Goal: Information Seeking & Learning: Find specific fact

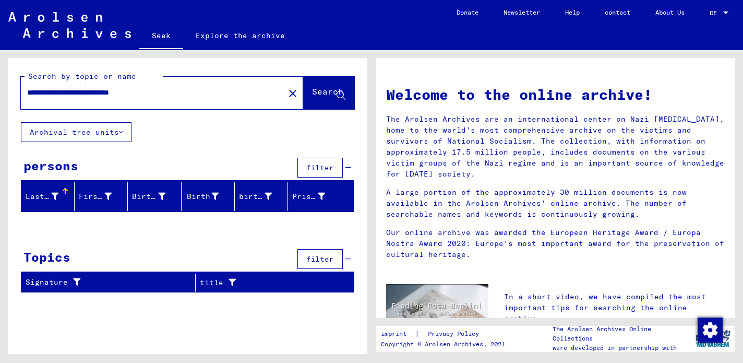
drag, startPoint x: 167, startPoint y: 91, endPoint x: 115, endPoint y: 93, distance: 51.7
click at [115, 93] on input "**********" at bounding box center [149, 92] width 245 height 11
type input "**********"
click at [312, 96] on font "Search" at bounding box center [327, 91] width 31 height 10
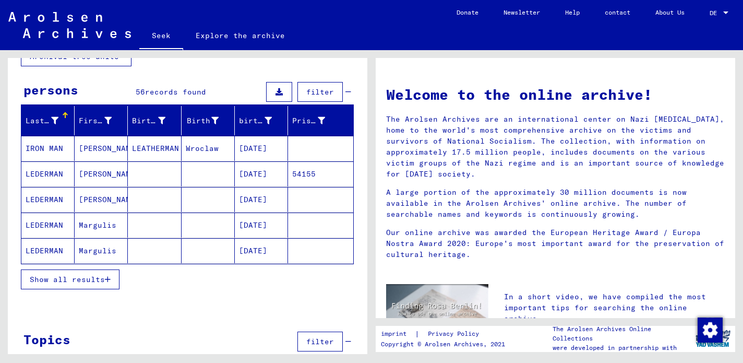
scroll to position [80, 0]
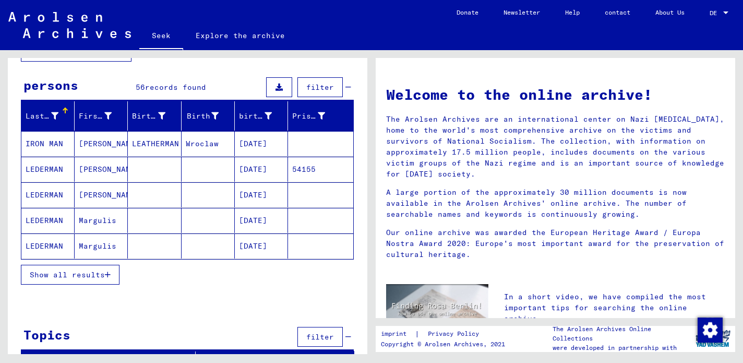
click at [70, 279] on button "Show all results" at bounding box center [70, 274] width 99 height 20
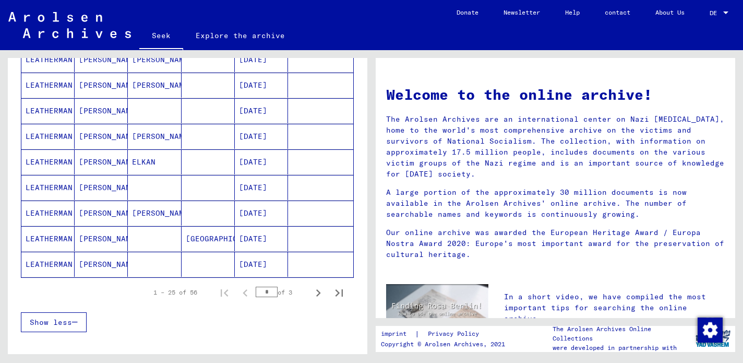
scroll to position [617, 0]
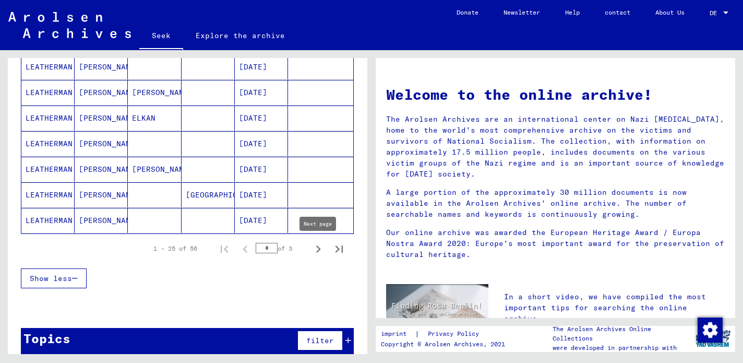
click at [320, 249] on icon "Next page" at bounding box center [318, 249] width 15 height 15
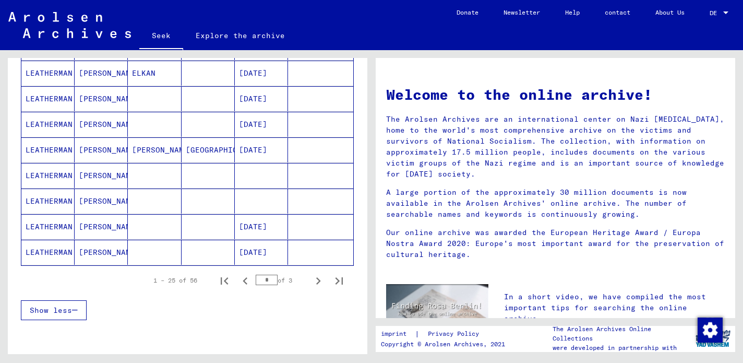
scroll to position [592, 0]
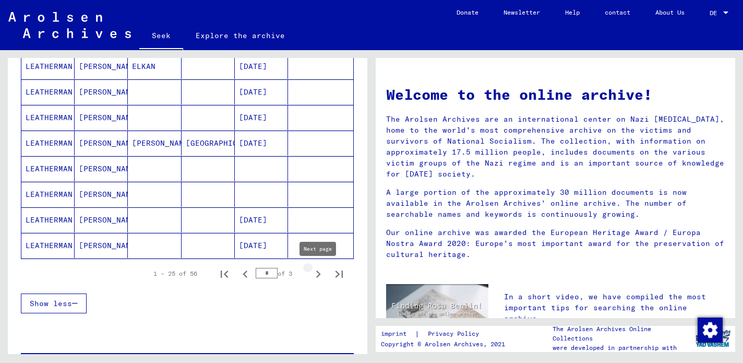
click at [318, 276] on icon "Next page" at bounding box center [318, 273] width 5 height 7
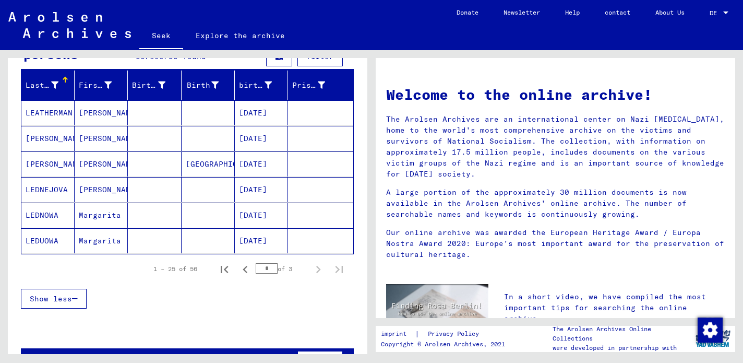
scroll to position [105, 0]
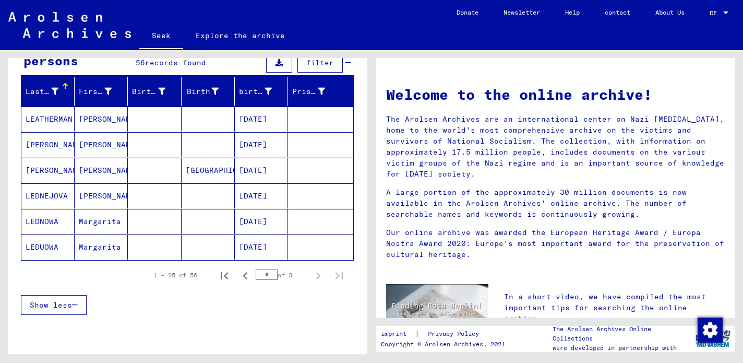
click at [56, 143] on font "[PERSON_NAME]" at bounding box center [56, 144] width 61 height 9
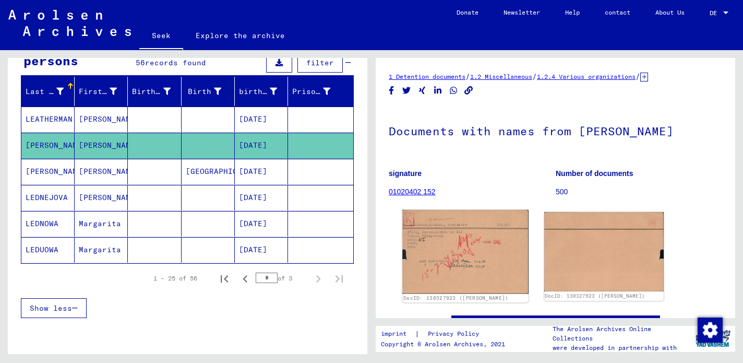
click at [480, 262] on img at bounding box center [465, 251] width 126 height 83
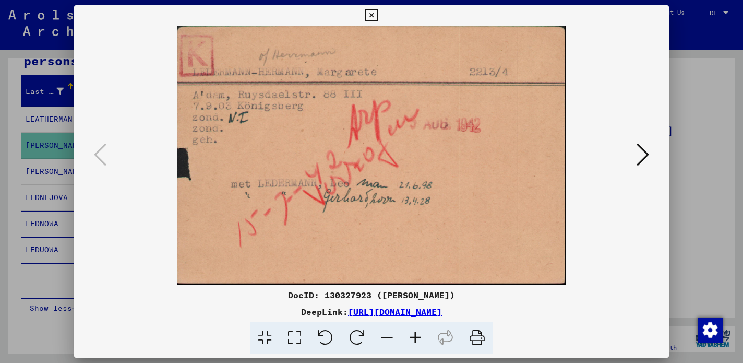
click at [644, 159] on icon at bounding box center [642, 154] width 13 height 25
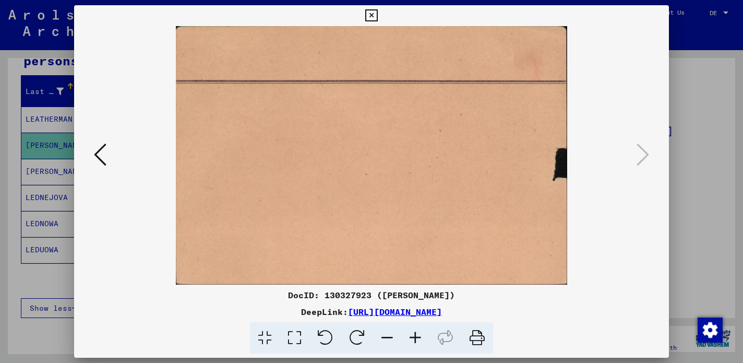
click at [107, 154] on button at bounding box center [100, 155] width 19 height 30
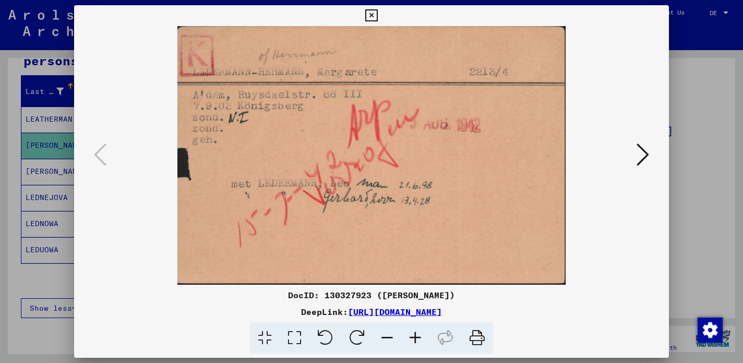
click at [374, 15] on icon at bounding box center [371, 15] width 12 height 13
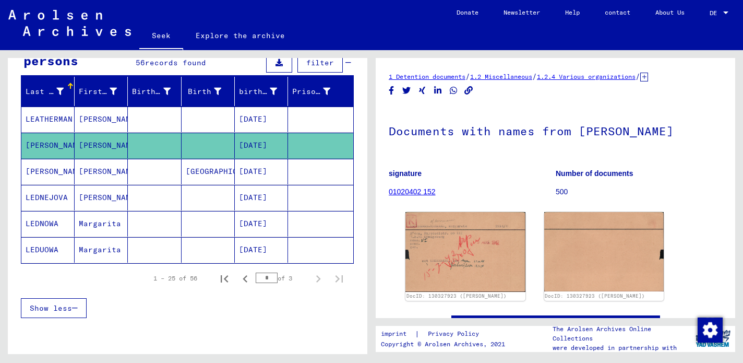
click at [68, 167] on font "[PERSON_NAME]" at bounding box center [56, 171] width 61 height 11
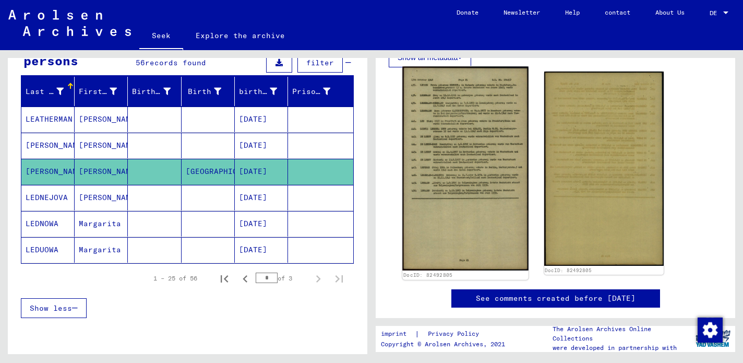
scroll to position [125, 0]
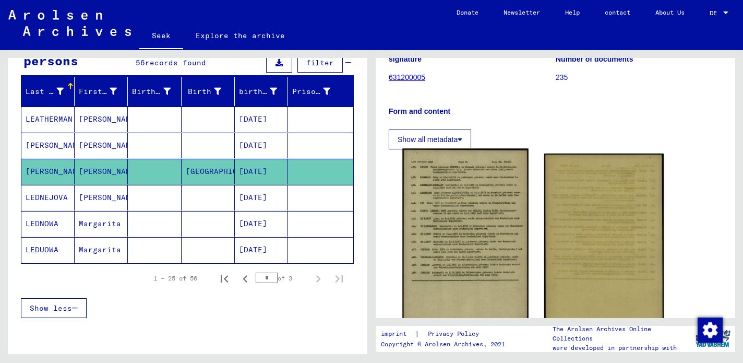
click at [478, 242] on img at bounding box center [465, 251] width 126 height 204
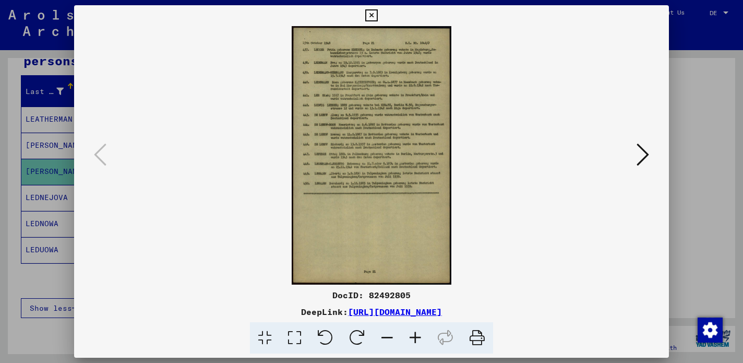
click at [478, 242] on img at bounding box center [371, 155] width 523 height 258
click at [410, 334] on icon at bounding box center [415, 338] width 28 height 32
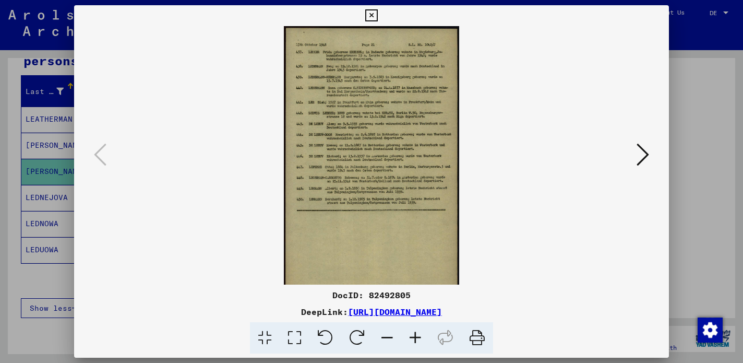
click at [410, 334] on icon at bounding box center [415, 338] width 28 height 32
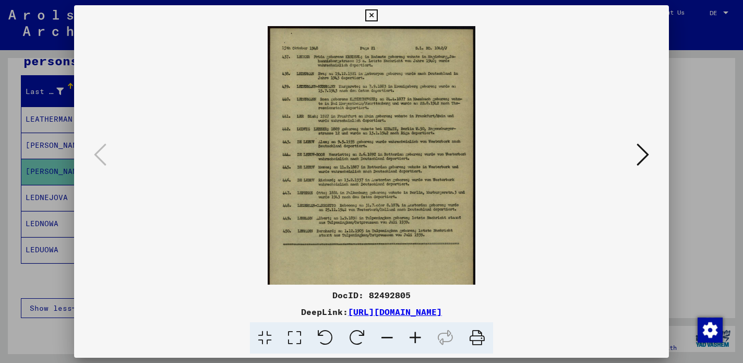
click at [410, 334] on icon at bounding box center [415, 338] width 28 height 32
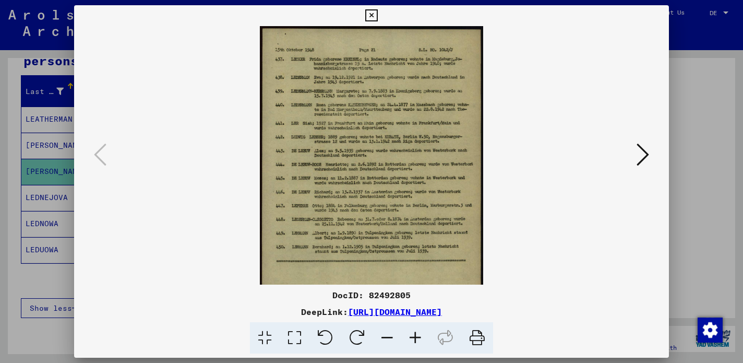
click at [410, 334] on icon at bounding box center [415, 338] width 28 height 32
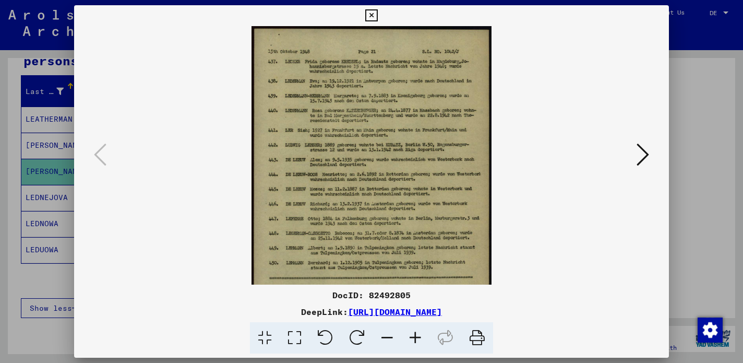
click at [410, 334] on icon at bounding box center [415, 338] width 28 height 32
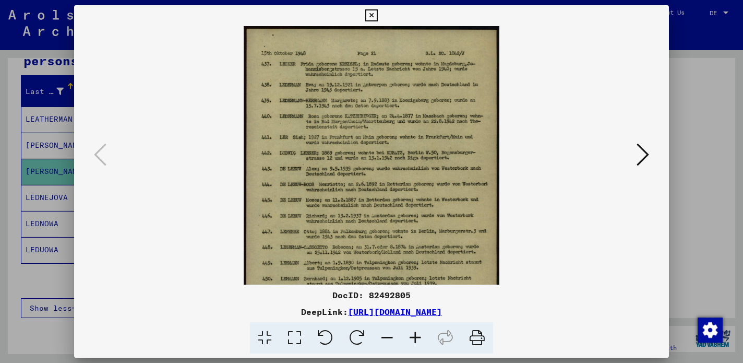
click at [410, 334] on icon at bounding box center [415, 338] width 28 height 32
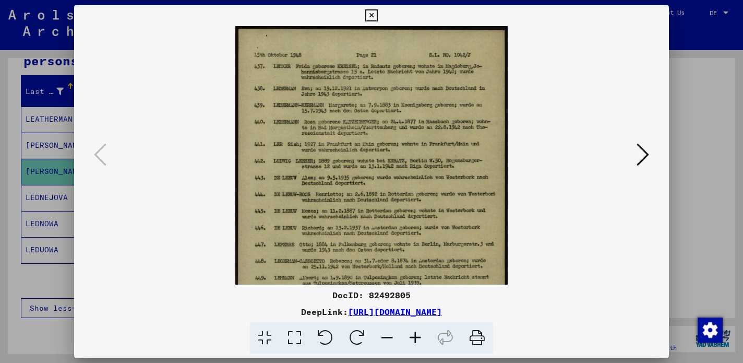
click at [643, 159] on icon at bounding box center [642, 154] width 13 height 25
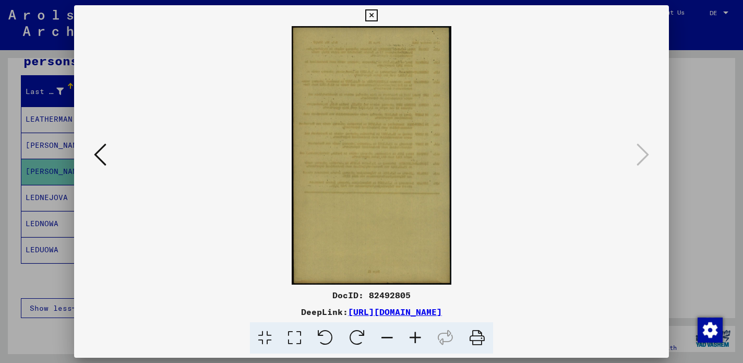
click at [89, 155] on div at bounding box center [371, 155] width 594 height 258
click at [370, 17] on icon at bounding box center [371, 15] width 12 height 13
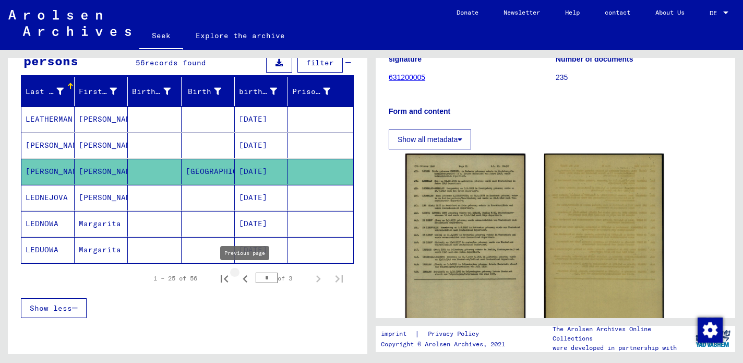
click at [246, 278] on icon "Previous page" at bounding box center [245, 278] width 15 height 15
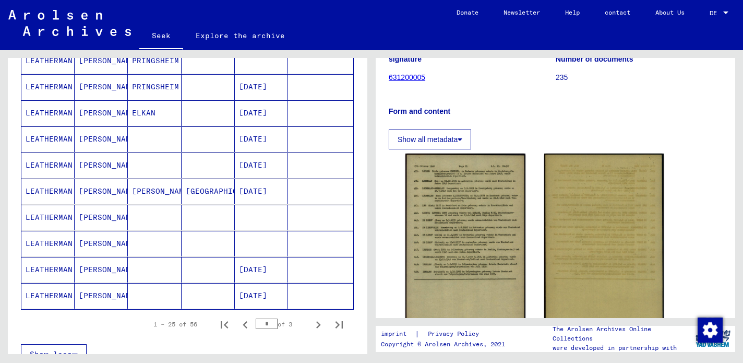
scroll to position [578, 0]
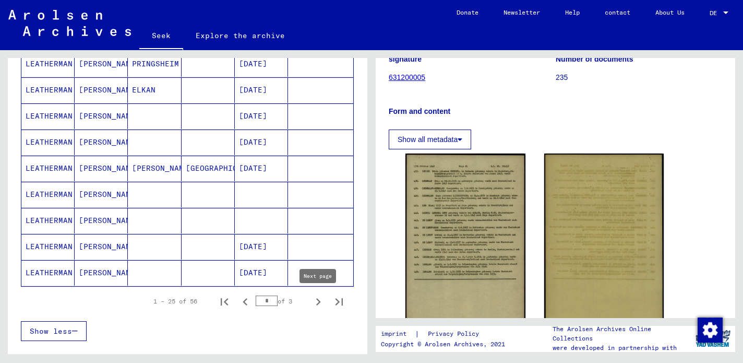
click at [316, 305] on icon "Next page" at bounding box center [318, 301] width 15 height 15
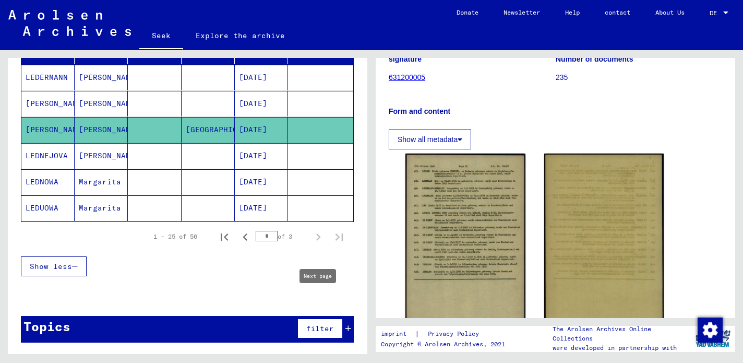
scroll to position [146, 0]
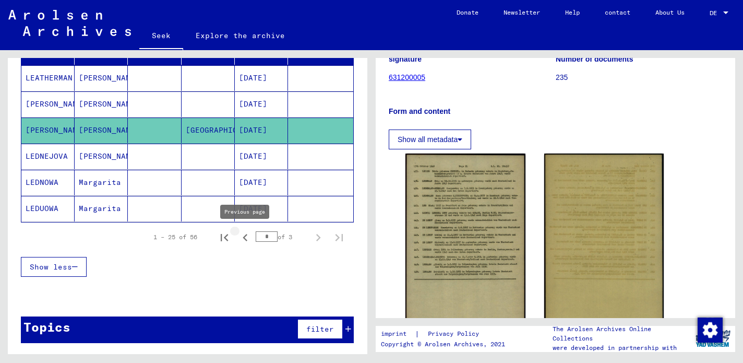
click at [244, 239] on icon "Previous page" at bounding box center [245, 237] width 15 height 15
type input "*"
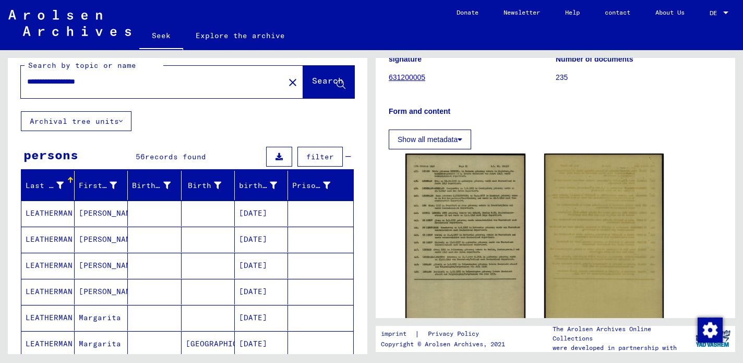
scroll to position [0, 0]
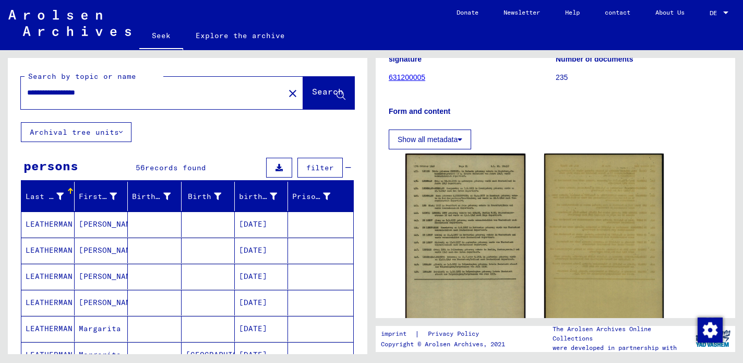
drag, startPoint x: 63, startPoint y: 92, endPoint x: 22, endPoint y: 91, distance: 40.7
click at [22, 91] on div "**********" at bounding box center [149, 92] width 257 height 23
type input "**********"
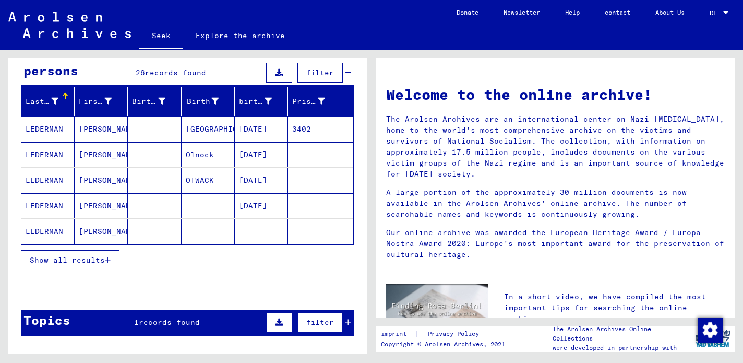
scroll to position [100, 0]
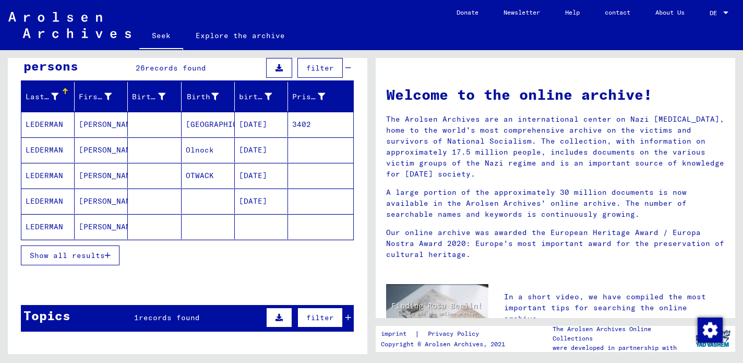
click at [62, 250] on font "Show all results" at bounding box center [67, 254] width 75 height 9
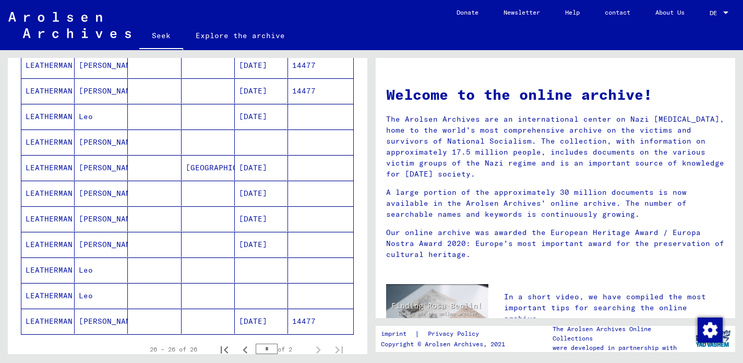
scroll to position [518, 0]
click at [53, 268] on font "LEATHERMAN" at bounding box center [49, 268] width 47 height 9
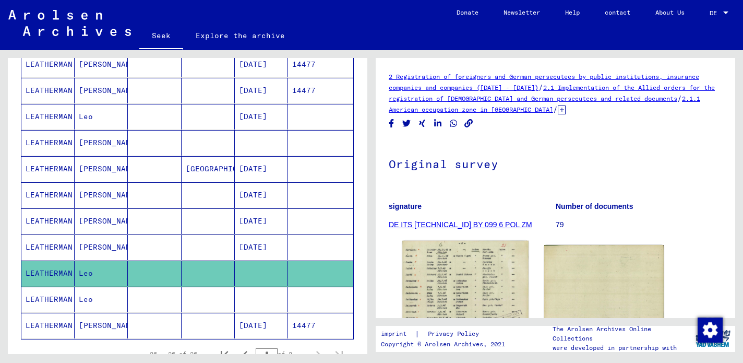
scroll to position [41, 0]
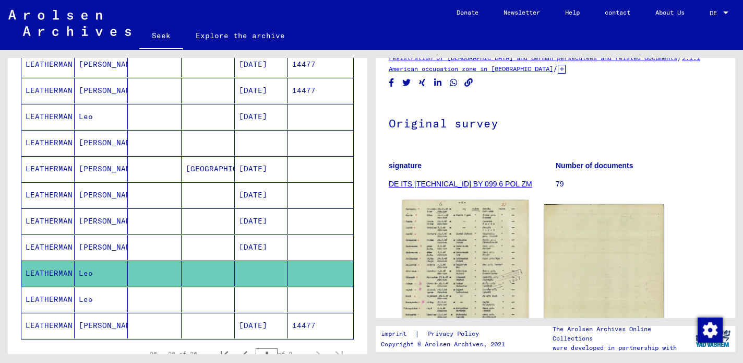
click at [490, 258] on img at bounding box center [465, 286] width 126 height 172
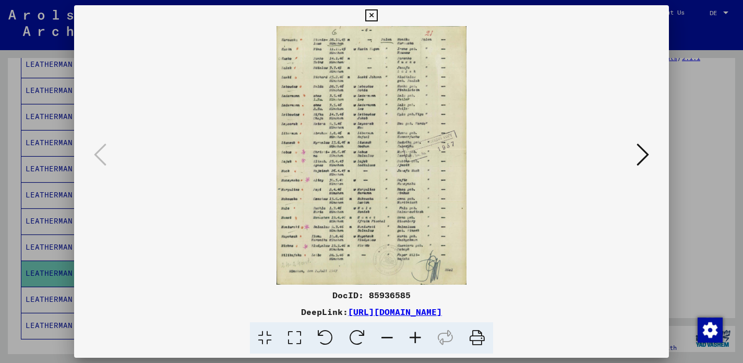
click at [416, 340] on icon at bounding box center [415, 338] width 28 height 32
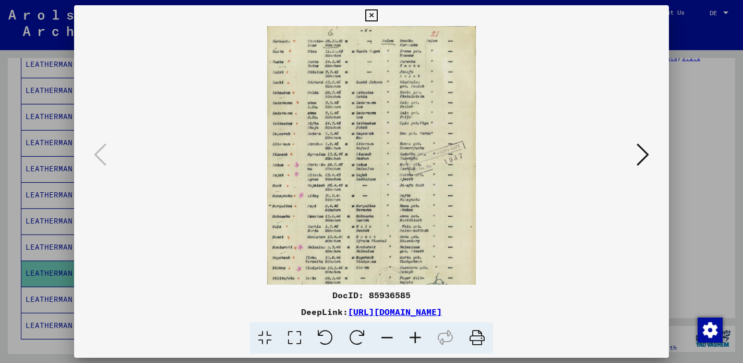
click at [416, 340] on icon at bounding box center [415, 338] width 28 height 32
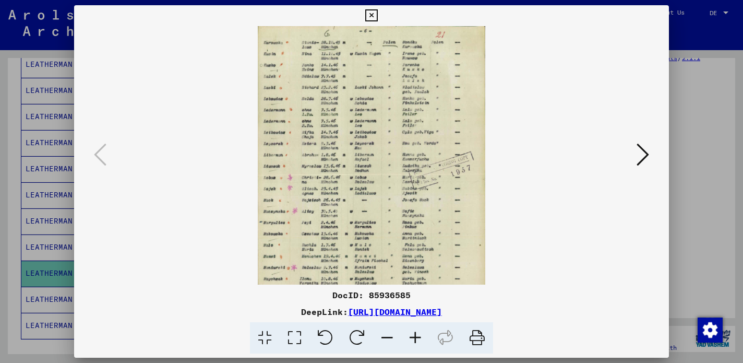
click at [416, 340] on icon at bounding box center [415, 338] width 28 height 32
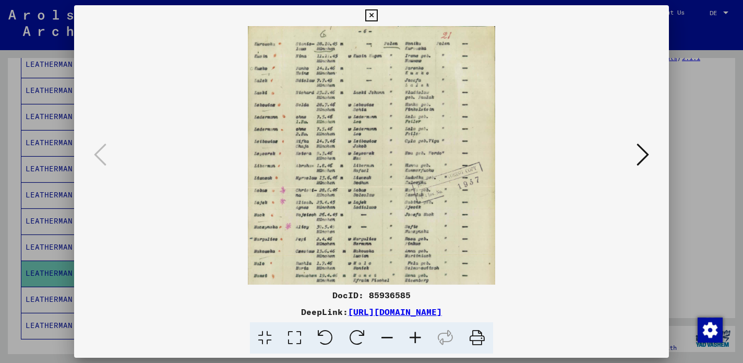
click at [416, 340] on icon at bounding box center [415, 338] width 28 height 32
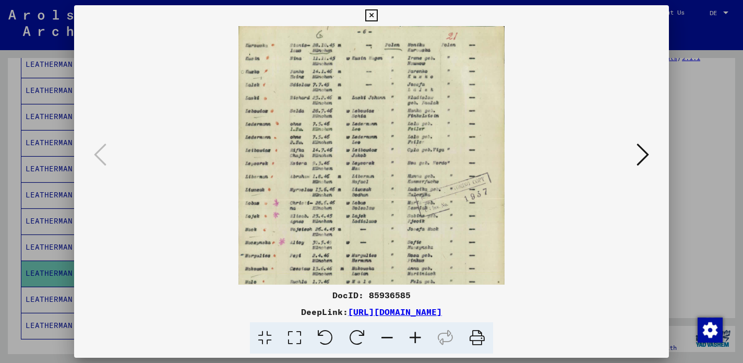
click at [372, 19] on icon at bounding box center [371, 15] width 12 height 13
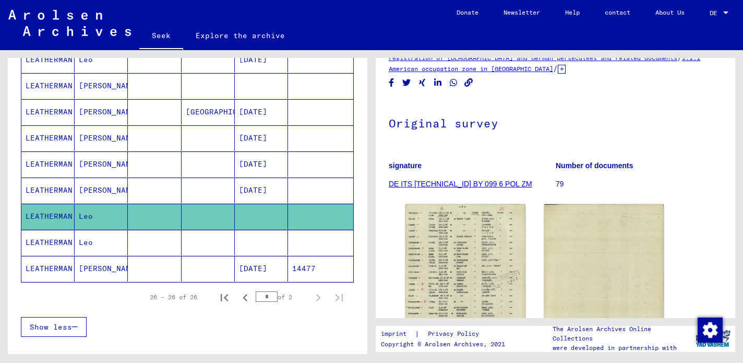
scroll to position [720, 0]
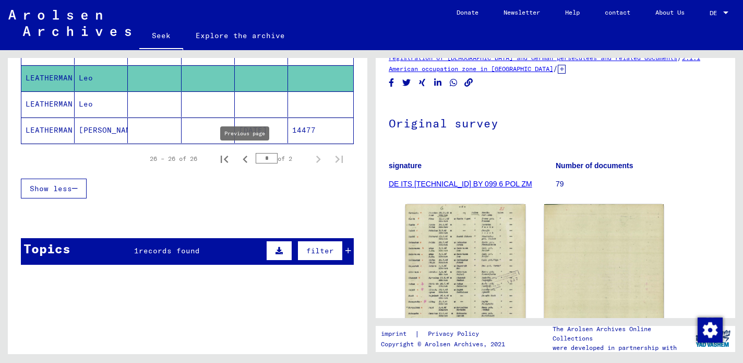
click at [244, 157] on icon "Previous page" at bounding box center [245, 159] width 15 height 15
type input "*"
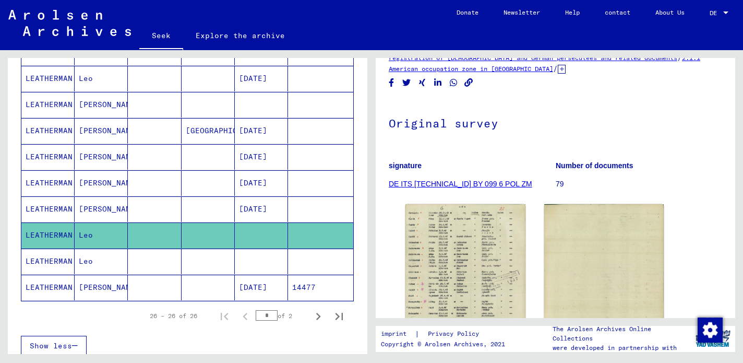
scroll to position [581, 0]
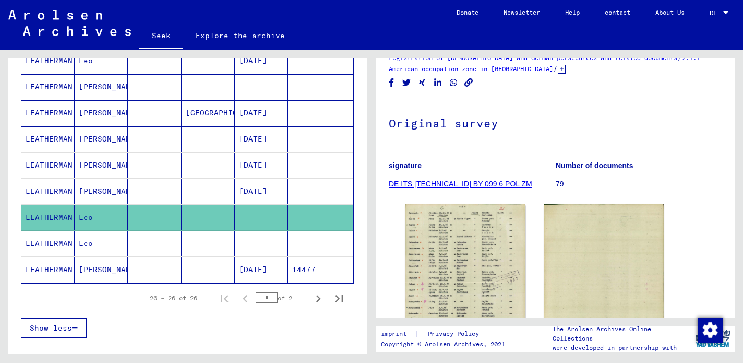
click at [92, 242] on font "Leo" at bounding box center [86, 242] width 14 height 9
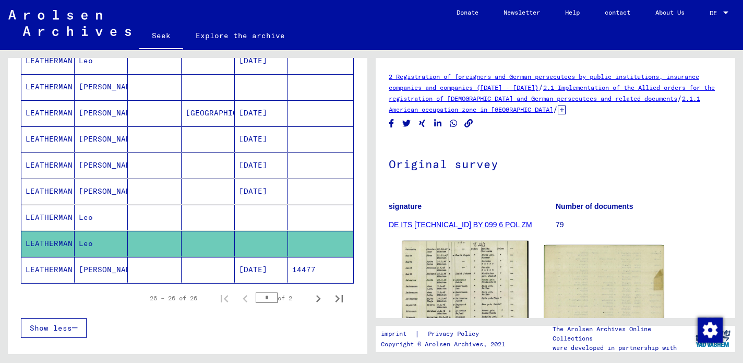
click at [469, 285] on img at bounding box center [465, 324] width 126 height 168
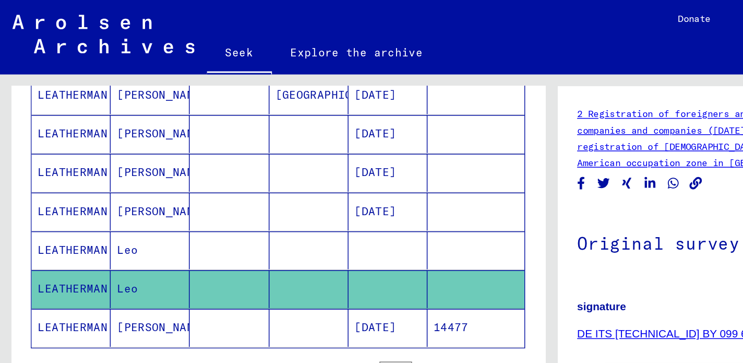
scroll to position [630, 0]
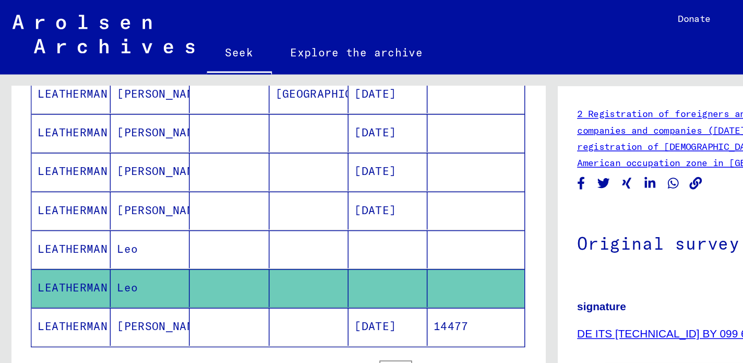
click at [89, 169] on font "Leo" at bounding box center [86, 167] width 14 height 9
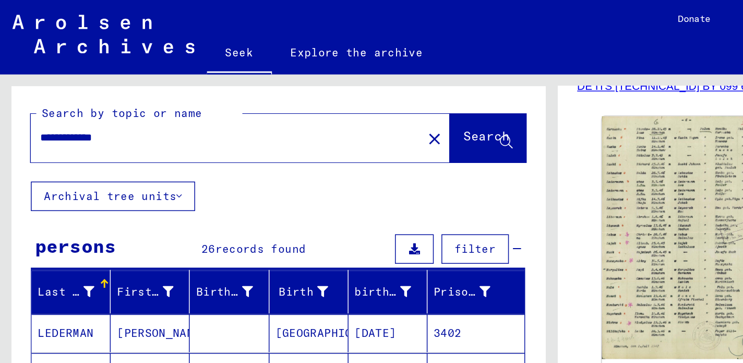
drag, startPoint x: 42, startPoint y: 94, endPoint x: 20, endPoint y: 93, distance: 21.9
click at [20, 93] on div "**********" at bounding box center [187, 90] width 359 height 64
type input "**********"
click at [320, 97] on font "Search" at bounding box center [327, 91] width 31 height 10
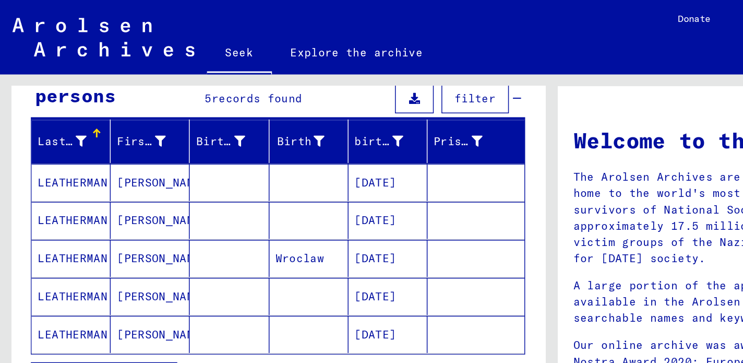
scroll to position [111, 0]
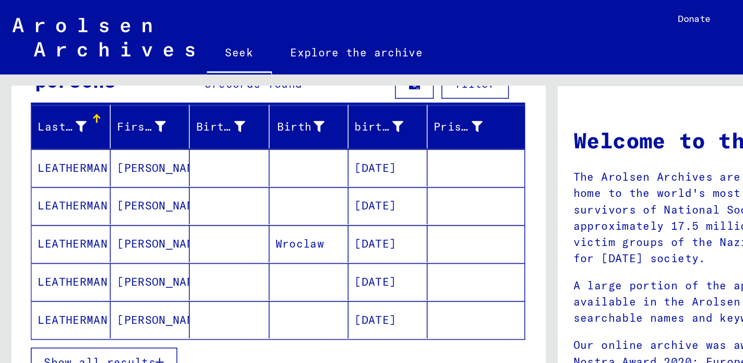
click at [63, 137] on font "LEATHERMAN" at bounding box center [49, 138] width 47 height 9
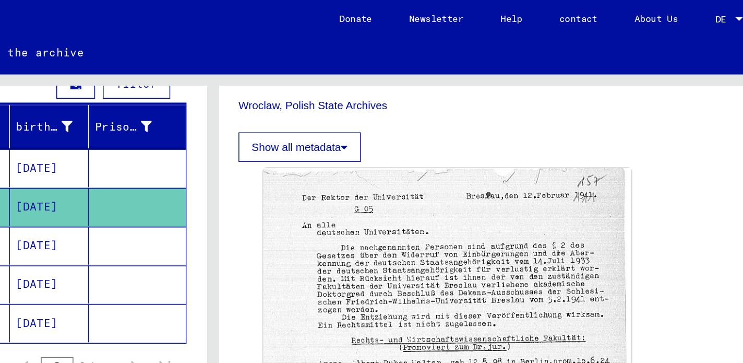
scroll to position [432, 0]
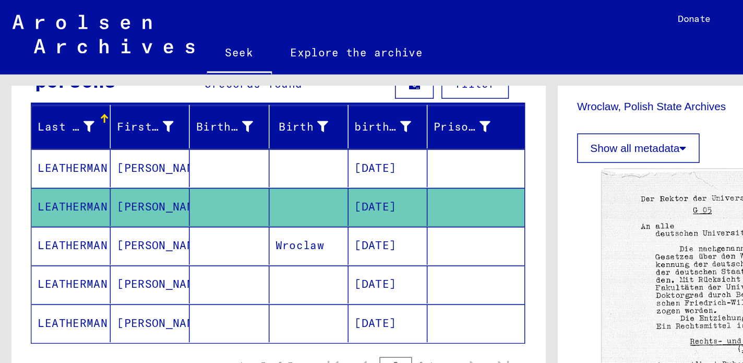
click at [62, 169] on font "LEATHERMAN" at bounding box center [49, 165] width 47 height 11
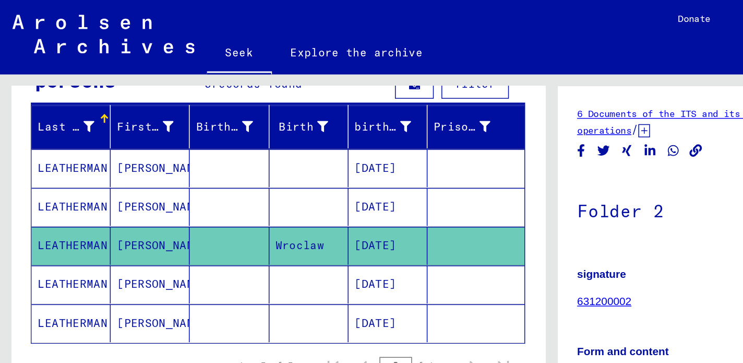
click at [68, 219] on font "LEATHERMAN" at bounding box center [49, 216] width 47 height 9
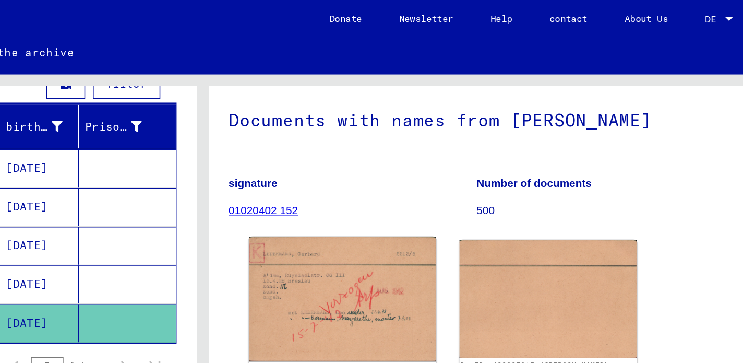
scroll to position [83, 0]
click at [478, 183] on img at bounding box center [465, 201] width 126 height 83
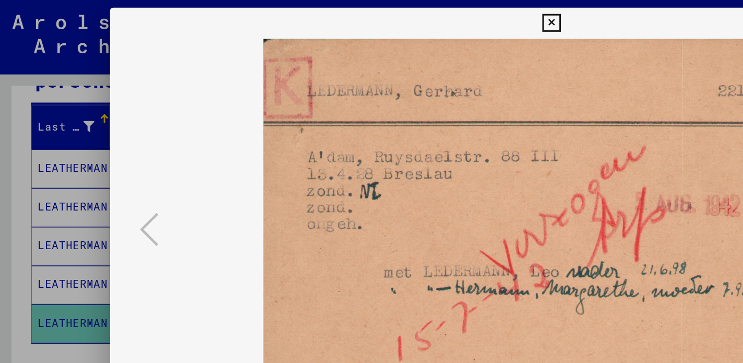
click at [371, 10] on icon at bounding box center [371, 15] width 12 height 13
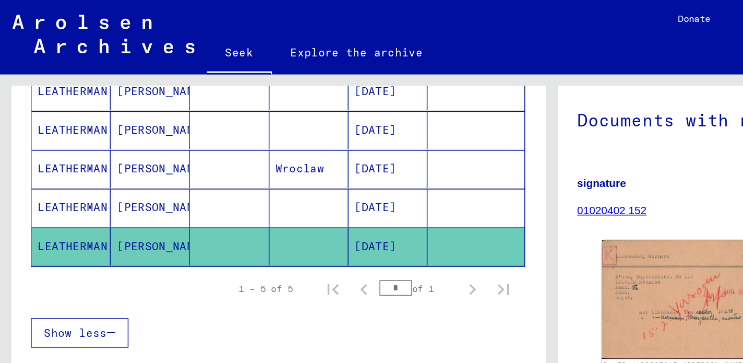
scroll to position [158, 0]
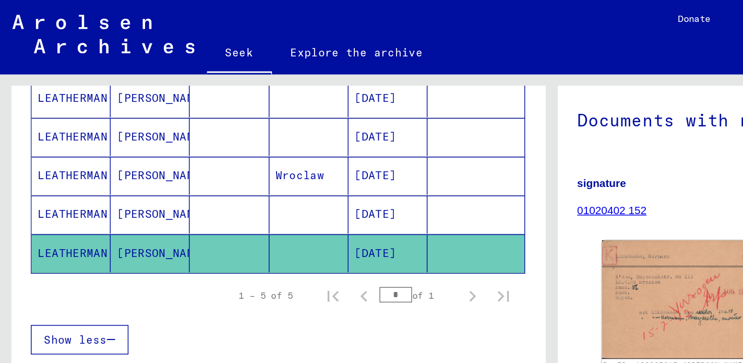
click at [91, 114] on font "[PERSON_NAME]" at bounding box center [109, 117] width 61 height 9
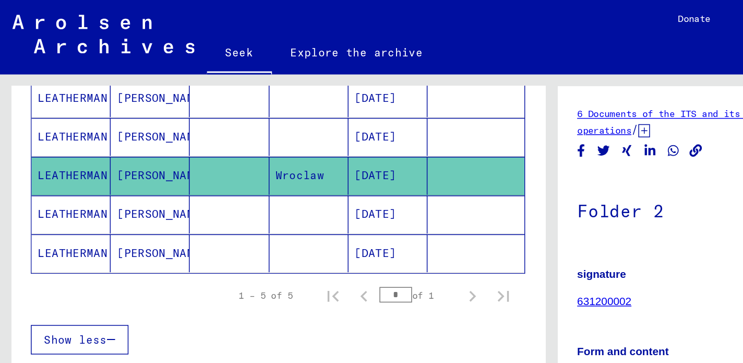
click at [346, 176] on mat-cell at bounding box center [320, 171] width 65 height 26
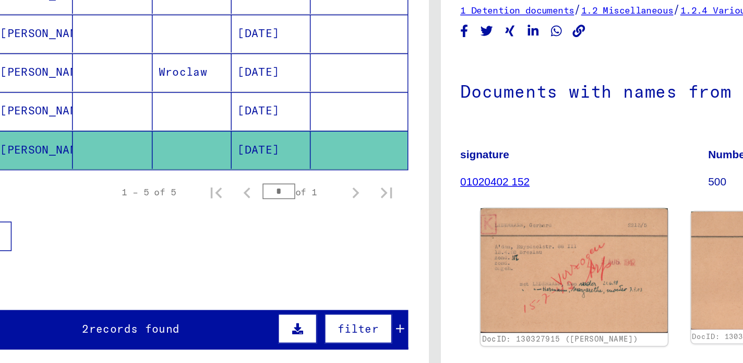
click at [450, 263] on img at bounding box center [465, 251] width 126 height 83
